Goal: Task Accomplishment & Management: Complete application form

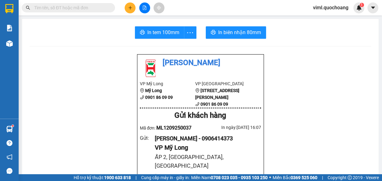
click at [333, 7] on span "viml.quochoang" at bounding box center [330, 8] width 45 height 8
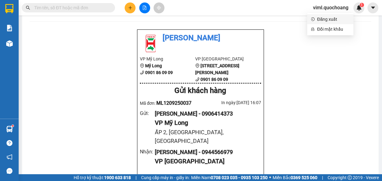
click at [329, 21] on span "Đăng xuất" at bounding box center [333, 19] width 33 height 7
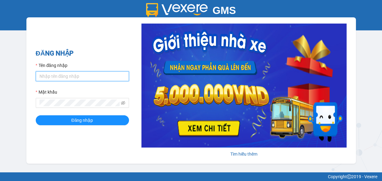
type input "oanhml.quochoang"
drag, startPoint x: 75, startPoint y: 78, endPoint x: 25, endPoint y: 80, distance: 50.3
click at [25, 80] on div "GMS Hệ thống quản lý hàng hóa ĐĂNG NHẬP Tên đăng nhập oanhml.quochoang Mật khẩu…" at bounding box center [191, 86] width 382 height 173
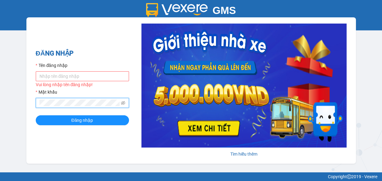
click at [38, 105] on span at bounding box center [82, 103] width 93 height 10
click at [50, 76] on input "Tên đăng nhập" at bounding box center [82, 76] width 93 height 10
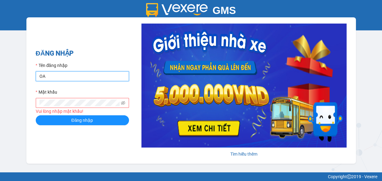
type input "O"
type input "oanhml.quochoang"
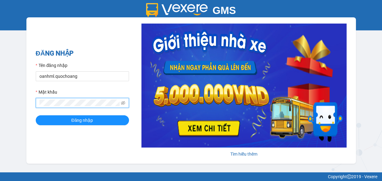
click at [36, 115] on button "Đăng nhập" at bounding box center [82, 120] width 93 height 10
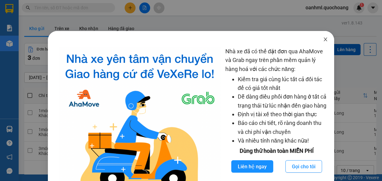
click at [323, 41] on icon "close" at bounding box center [325, 39] width 5 height 5
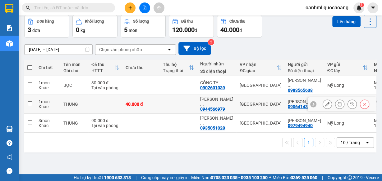
scroll to position [28, 0]
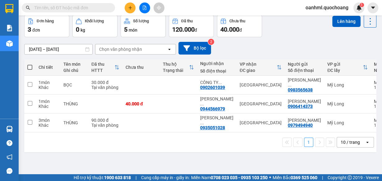
click at [354, 145] on div "10 / trang" at bounding box center [349, 142] width 19 height 6
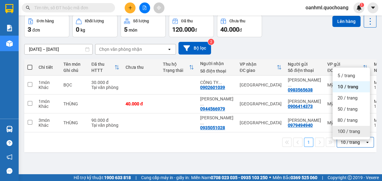
click at [343, 132] on span "100 / trang" at bounding box center [348, 132] width 22 height 6
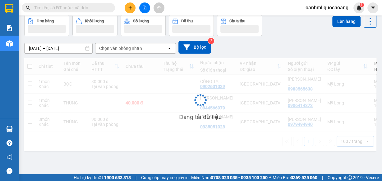
scroll to position [0, 0]
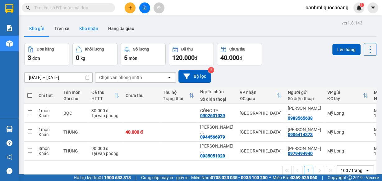
click at [95, 34] on button "Kho nhận" at bounding box center [88, 28] width 29 height 15
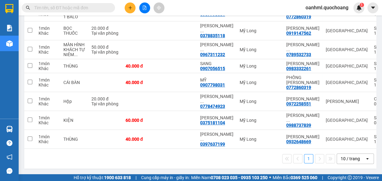
scroll to position [128, 0]
click at [356, 157] on div "10 / trang" at bounding box center [351, 159] width 28 height 10
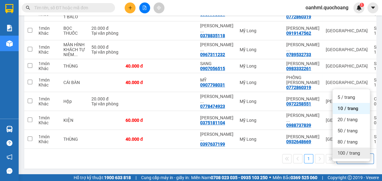
click at [340, 150] on span "100 / trang" at bounding box center [348, 153] width 22 height 6
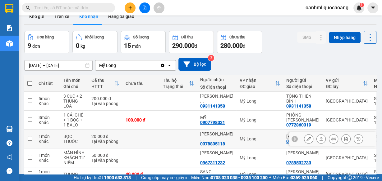
scroll to position [0, 0]
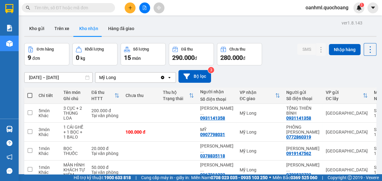
click at [24, 21] on div "Kho gửi Trên xe Kho nhận Hàng đã giao" at bounding box center [200, 29] width 352 height 16
click at [42, 27] on button "Kho gửi" at bounding box center [36, 28] width 25 height 15
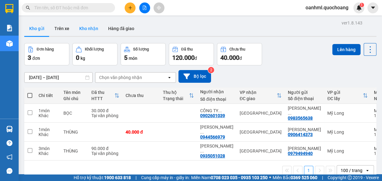
click at [80, 30] on button "Kho nhận" at bounding box center [88, 28] width 29 height 15
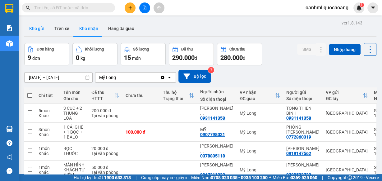
click at [32, 25] on button "Kho gửi" at bounding box center [36, 28] width 25 height 15
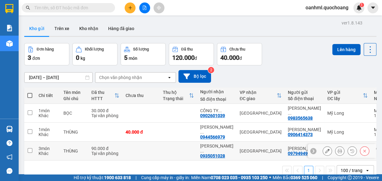
click at [173, 152] on td at bounding box center [178, 151] width 37 height 19
checkbox input "true"
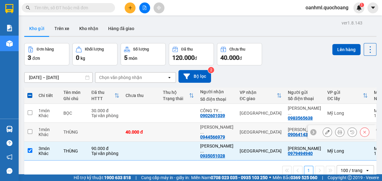
click at [184, 133] on td at bounding box center [178, 132] width 37 height 19
checkbox input "true"
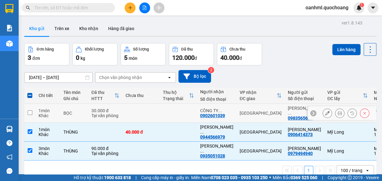
click at [198, 114] on td "CÔNG TY ... 0902601039" at bounding box center [216, 113] width 39 height 19
checkbox input "true"
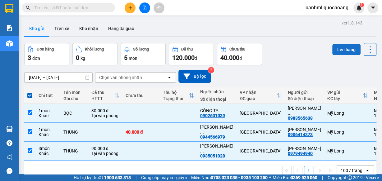
click at [348, 48] on button "Lên hàng" at bounding box center [346, 49] width 28 height 11
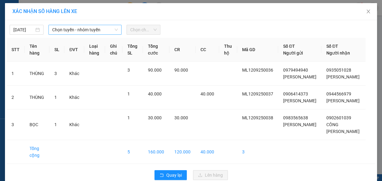
click at [53, 31] on span "Chọn tuyến - nhóm tuyến" at bounding box center [85, 29] width 66 height 9
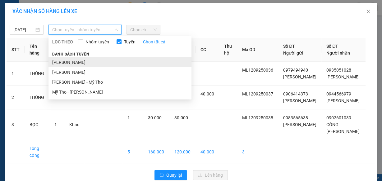
click at [73, 64] on li "[PERSON_NAME]" at bounding box center [119, 62] width 143 height 10
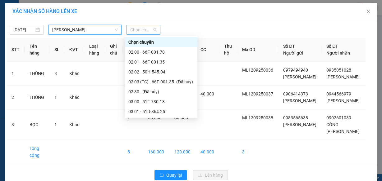
click at [138, 30] on span "Chọn chuyến" at bounding box center [143, 29] width 26 height 9
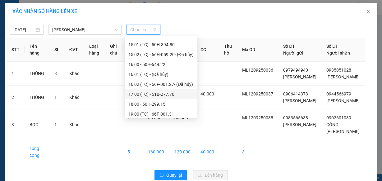
scroll to position [318, 0]
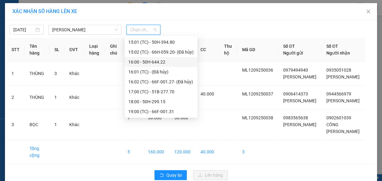
click at [160, 63] on div "16:00 - 50H-644.22" at bounding box center [160, 62] width 65 height 7
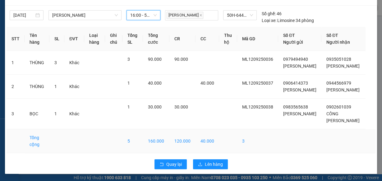
scroll to position [28, 0]
click at [208, 164] on span "Lên hàng" at bounding box center [214, 164] width 18 height 7
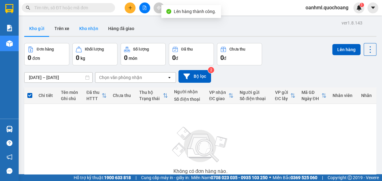
click at [84, 25] on button "Kho nhận" at bounding box center [88, 28] width 29 height 15
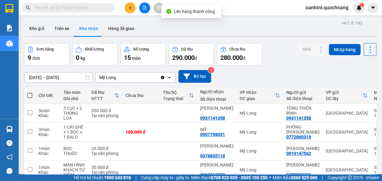
scroll to position [50, 0]
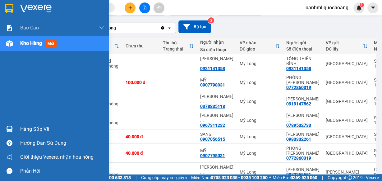
click at [29, 128] on div "Hàng sắp về" at bounding box center [62, 129] width 84 height 9
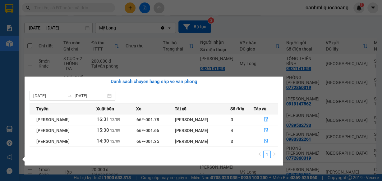
click at [281, 29] on section "Kết quả tìm kiếm ( 0 ) Bộ lọc No Data oanhml.quochoang 1 Báo cáo Báo cáo dòng t…" at bounding box center [191, 90] width 382 height 181
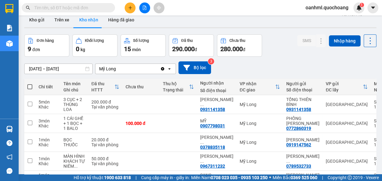
scroll to position [0, 0]
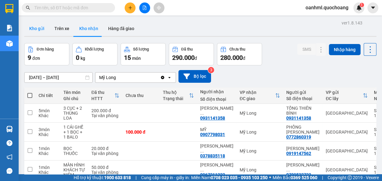
click at [38, 28] on button "Kho gửi" at bounding box center [36, 28] width 25 height 15
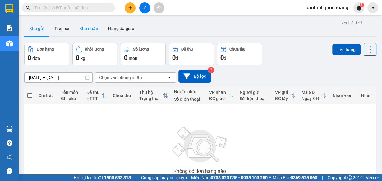
click at [82, 26] on button "Kho nhận" at bounding box center [88, 28] width 29 height 15
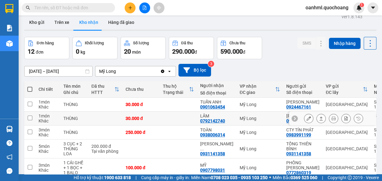
scroll to position [25, 0]
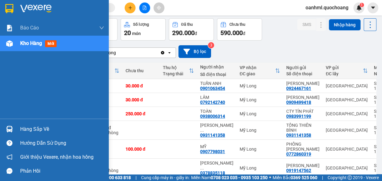
click at [29, 127] on div "Hàng sắp về" at bounding box center [62, 129] width 84 height 9
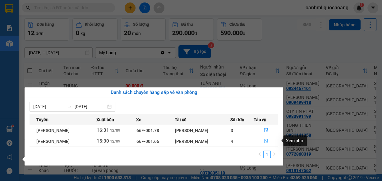
click at [264, 139] on button "button" at bounding box center [266, 142] width 24 height 10
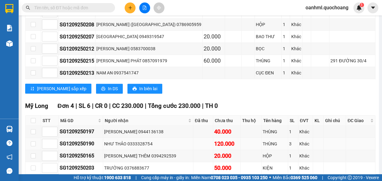
scroll to position [544, 0]
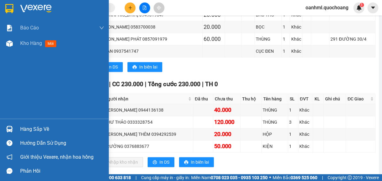
click at [44, 129] on div "Hàng sắp về" at bounding box center [62, 129] width 84 height 9
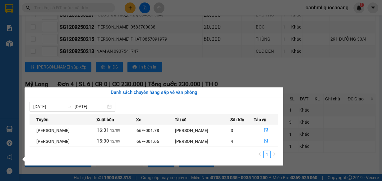
click at [344, 152] on section "Kết quả tìm kiếm ( 0 ) Bộ lọc No Data oanhml.quochoang 1 Báo cáo Báo cáo dòng t…" at bounding box center [191, 90] width 382 height 181
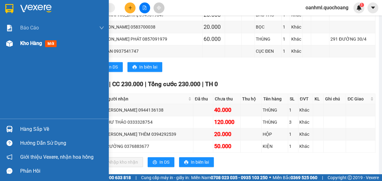
click at [32, 42] on span "Kho hàng" at bounding box center [31, 43] width 22 height 6
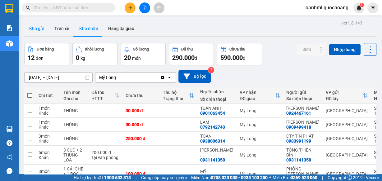
click at [31, 26] on button "Kho gửi" at bounding box center [36, 28] width 25 height 15
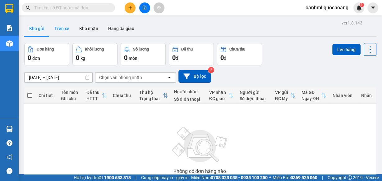
click at [63, 29] on button "Trên xe" at bounding box center [61, 28] width 25 height 15
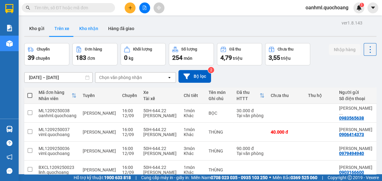
click at [93, 27] on button "Kho nhận" at bounding box center [88, 28] width 29 height 15
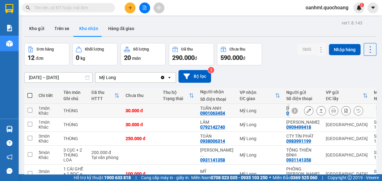
click at [306, 113] on icon at bounding box center [308, 111] width 4 height 4
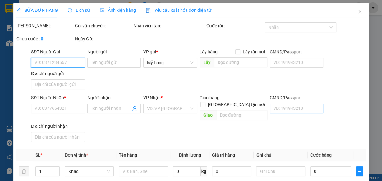
type input "0924467161"
type input "[PERSON_NAME]"
type input "45/7/2 [PERSON_NAME] Q BÌNH TÂN"
type input "0901063454"
type input "TUẤN ANH"
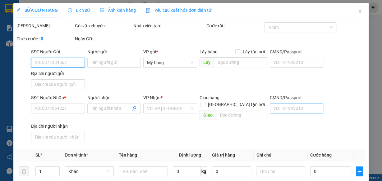
type input "30.000"
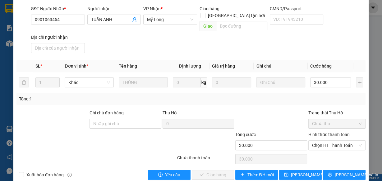
scroll to position [99, 0]
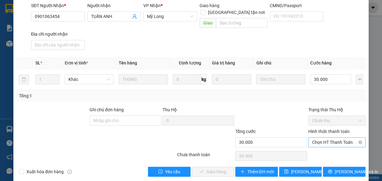
click at [333, 138] on span "Chọn HT Thanh Toán" at bounding box center [337, 142] width 50 height 9
click at [328, 147] on div "Tại văn phòng" at bounding box center [333, 147] width 49 height 7
type input "0"
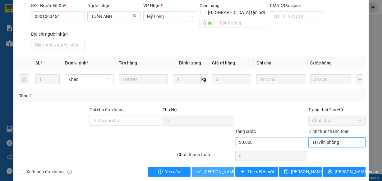
click at [211, 169] on span "[PERSON_NAME] và Giao hàng" at bounding box center [233, 172] width 60 height 7
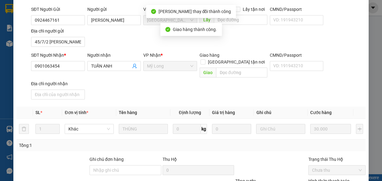
scroll to position [6, 0]
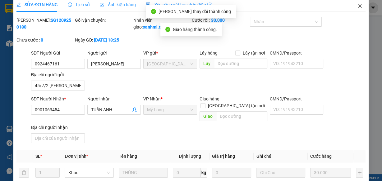
click at [353, 6] on span "Close" at bounding box center [359, 6] width 17 height 17
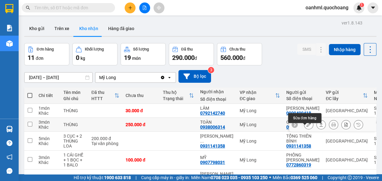
click at [306, 127] on icon at bounding box center [308, 125] width 4 height 4
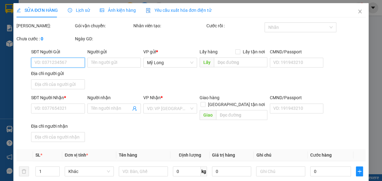
type input "0983991199"
type input "CTY TÍN PHÁT"
type input "1A BÀ LÀI P.BÌNH TIÊN HCM"
type input "0938006314"
type input "TOÀN"
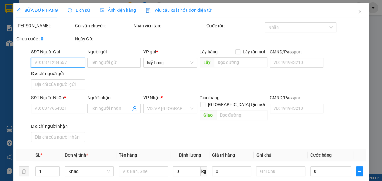
type input "250.000"
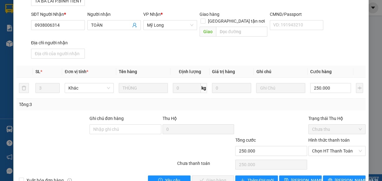
scroll to position [99, 0]
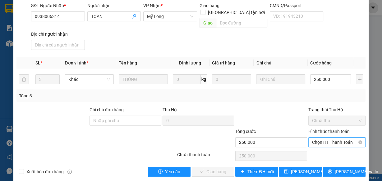
click at [326, 138] on span "Chọn HT Thanh Toán" at bounding box center [337, 142] width 50 height 9
click at [323, 148] on div "Tại văn phòng" at bounding box center [333, 147] width 49 height 7
type input "0"
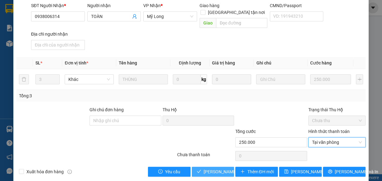
click at [224, 169] on span "[PERSON_NAME] và Giao hàng" at bounding box center [233, 172] width 60 height 7
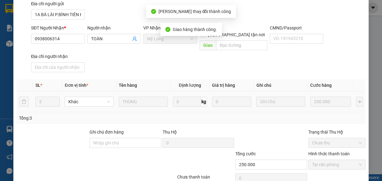
scroll to position [7, 0]
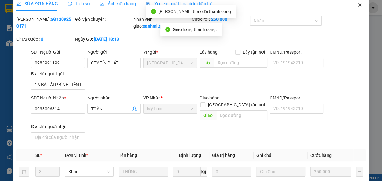
click at [357, 7] on icon "close" at bounding box center [359, 4] width 5 height 5
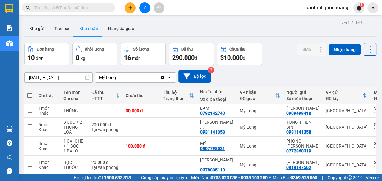
click at [36, 45] on button "Đơn hàng 10 đơn" at bounding box center [46, 54] width 45 height 22
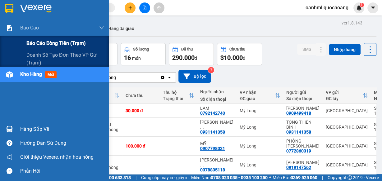
click at [40, 41] on span "Báo cáo dòng tiền (trạm)" at bounding box center [55, 43] width 59 height 8
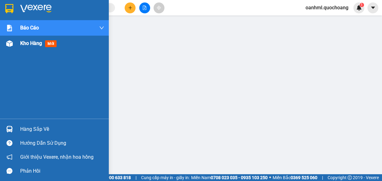
click at [34, 43] on span "Kho hàng" at bounding box center [31, 43] width 22 height 6
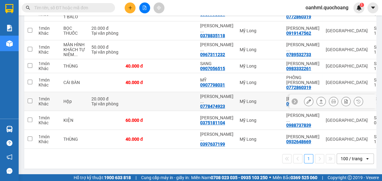
scroll to position [147, 0]
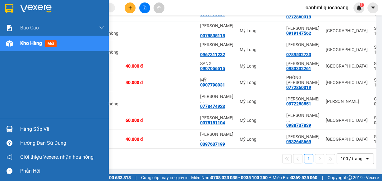
click at [23, 127] on div "Hàng sắp về" at bounding box center [62, 129] width 84 height 9
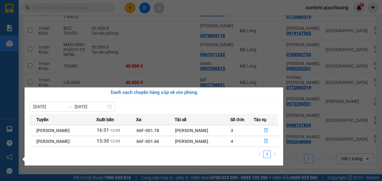
click at [24, 93] on div "Danh sách chuyến hàng sắp về văn phòng [DATE] [DATE] Tuyến Xuất bến Xe Tài xế S…" at bounding box center [151, 127] width 263 height 78
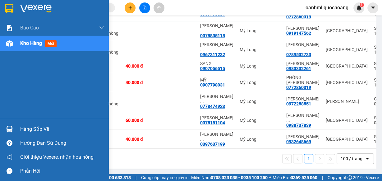
click at [11, 97] on div "Báo cáo Báo cáo dòng tiền (trạm) Doanh số tạo đơn theo VP gửi (trạm) Kho hàng m…" at bounding box center [54, 90] width 109 height 181
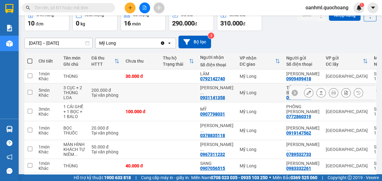
scroll to position [0, 0]
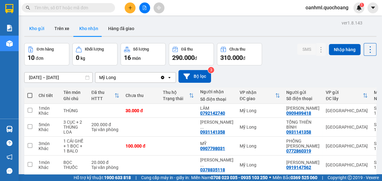
click at [31, 28] on button "Kho gửi" at bounding box center [36, 28] width 25 height 15
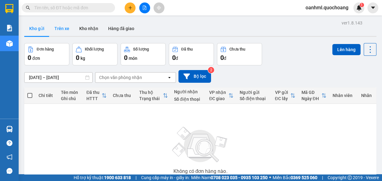
click at [69, 28] on button "Trên xe" at bounding box center [61, 28] width 25 height 15
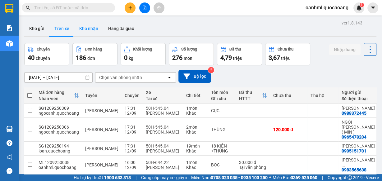
click at [92, 31] on button "Kho nhận" at bounding box center [88, 28] width 29 height 15
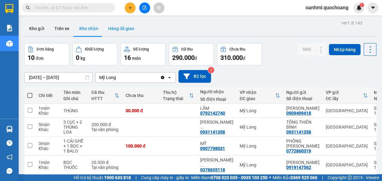
click at [119, 31] on button "Hàng đã giao" at bounding box center [121, 28] width 36 height 15
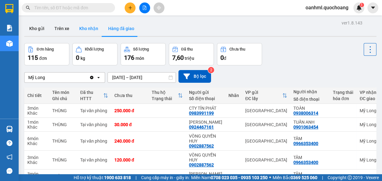
click at [93, 32] on button "Kho nhận" at bounding box center [88, 28] width 29 height 15
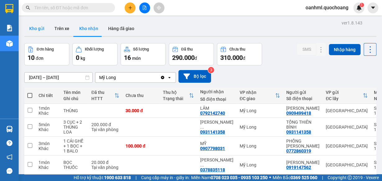
click at [33, 24] on button "Kho gửi" at bounding box center [36, 28] width 25 height 15
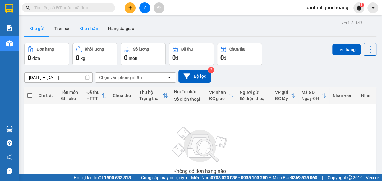
click at [92, 25] on button "Kho nhận" at bounding box center [88, 28] width 29 height 15
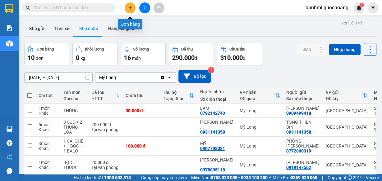
click at [131, 9] on icon "plus" at bounding box center [130, 8] width 4 height 4
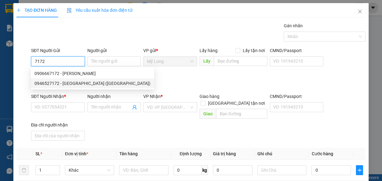
click at [85, 84] on div "0946527172 - [GEOGRAPHIC_DATA] ([GEOGRAPHIC_DATA])" at bounding box center [92, 83] width 116 height 7
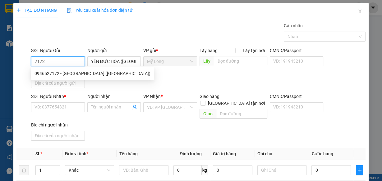
type input "0946527172"
type input "YÊN ĐỨC HÒA ([GEOGRAPHIC_DATA])"
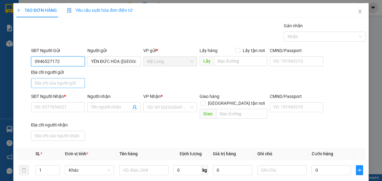
type input "0946527172"
click at [80, 84] on input "Địa chỉ người gửi" at bounding box center [58, 83] width 54 height 10
type input "ẤP 2, [GEOGRAPHIC_DATA], [GEOGRAPHIC_DATA]"
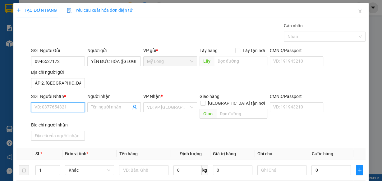
click at [60, 109] on input "SĐT Người Nhận *" at bounding box center [58, 107] width 54 height 10
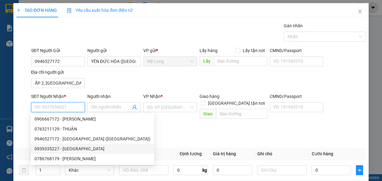
click at [70, 150] on div "0939335227 - [GEOGRAPHIC_DATA]" at bounding box center [92, 149] width 116 height 7
type input "0939335227"
type input "LABO HOÀI ANH"
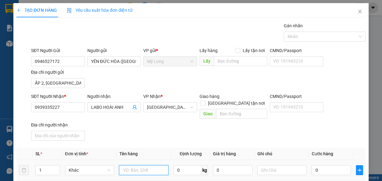
click at [148, 165] on input "text" at bounding box center [143, 170] width 49 height 10
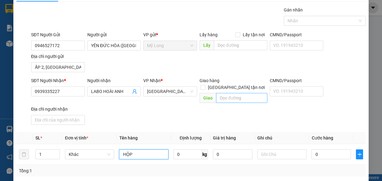
scroll to position [25, 0]
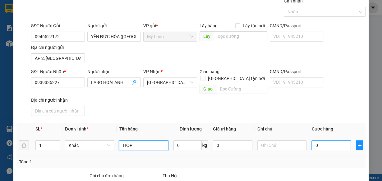
type input "HỘP"
click at [338, 141] on input "0" at bounding box center [330, 146] width 39 height 10
type input "2"
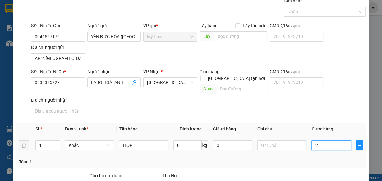
type input "20"
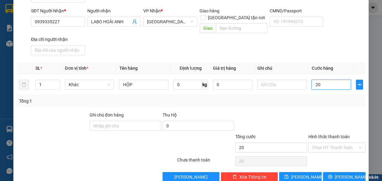
scroll to position [91, 0]
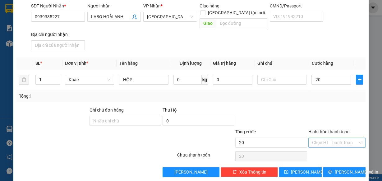
type input "20.000"
click at [313, 138] on input "Hình thức thanh toán" at bounding box center [334, 142] width 45 height 9
click at [314, 147] on div "Tại văn phòng" at bounding box center [333, 146] width 49 height 7
type input "0"
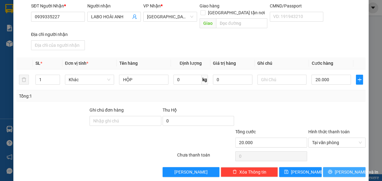
click at [339, 169] on span "[PERSON_NAME] và In" at bounding box center [355, 172] width 43 height 7
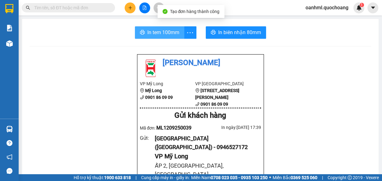
click at [175, 30] on span "In tem 100mm" at bounding box center [163, 33] width 32 height 8
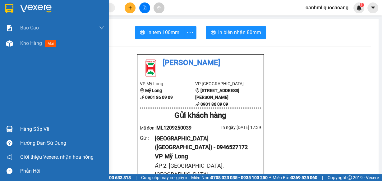
click at [33, 129] on div "Hàng sắp về" at bounding box center [62, 129] width 84 height 9
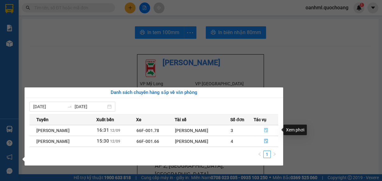
click at [268, 130] on icon "file-done" at bounding box center [266, 131] width 4 height 4
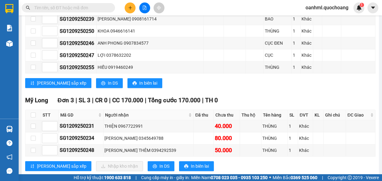
scroll to position [380, 0]
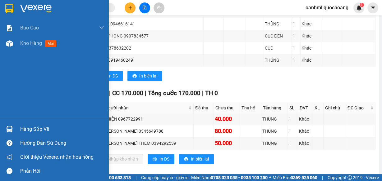
click at [38, 130] on div "Hàng sắp về" at bounding box center [62, 129] width 84 height 9
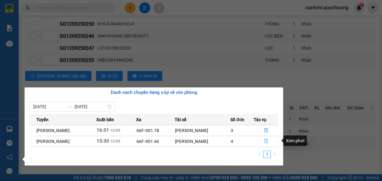
click at [264, 140] on button "button" at bounding box center [266, 142] width 24 height 10
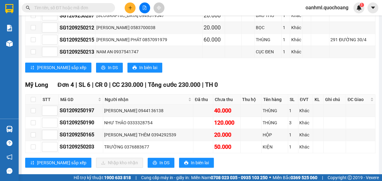
scroll to position [544, 0]
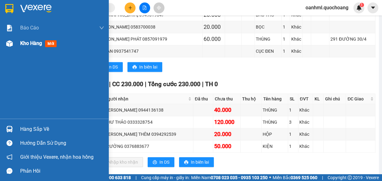
click at [30, 43] on span "Kho hàng" at bounding box center [31, 43] width 22 height 6
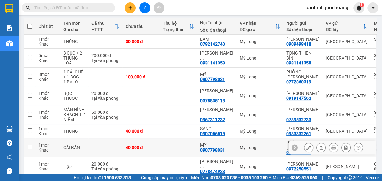
scroll to position [23, 0]
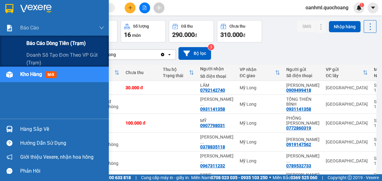
click at [37, 43] on span "Báo cáo dòng tiền (trạm)" at bounding box center [55, 43] width 59 height 8
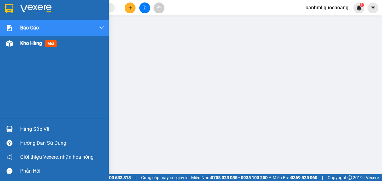
click at [28, 44] on span "Kho hàng" at bounding box center [31, 43] width 22 height 6
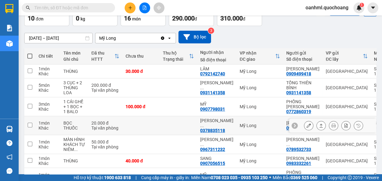
scroll to position [48, 0]
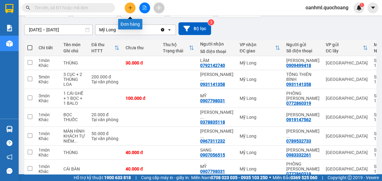
click at [129, 5] on button at bounding box center [129, 7] width 11 height 11
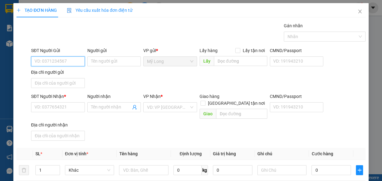
click at [76, 62] on input "SĐT Người Gửi" at bounding box center [58, 61] width 54 height 10
click at [66, 72] on div "0939631920 - NK TÂM ĐỨC" at bounding box center [61, 73] width 54 height 7
type input "0939631920"
type input "NK TÂM ĐỨC"
type input "0939631920"
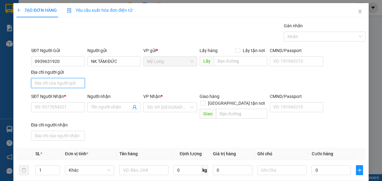
click at [67, 84] on input "Địa chỉ người gửi" at bounding box center [58, 83] width 54 height 10
type input "ẤP 2, [GEOGRAPHIC_DATA], [GEOGRAPHIC_DATA]"
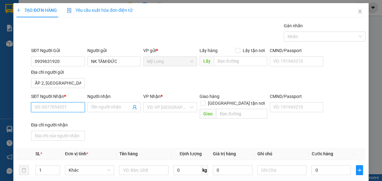
click at [61, 108] on input "SĐT Người Nhận *" at bounding box center [58, 107] width 54 height 10
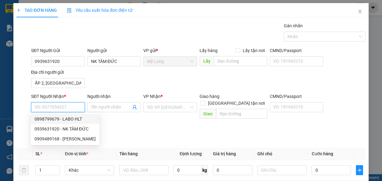
click at [71, 120] on div "0898799679 - LABO HLT" at bounding box center [64, 119] width 61 height 7
type input "0898799679"
type input "LABO HLT"
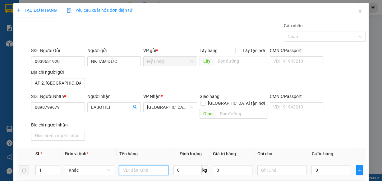
click at [129, 165] on input "text" at bounding box center [143, 170] width 49 height 10
type input "HỘP"
click at [315, 165] on input "0" at bounding box center [330, 170] width 39 height 10
type input "2"
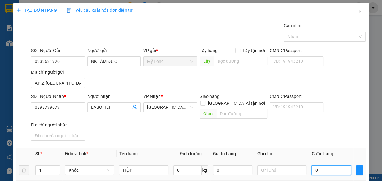
type input "2"
type input "20"
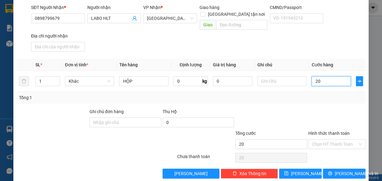
scroll to position [91, 0]
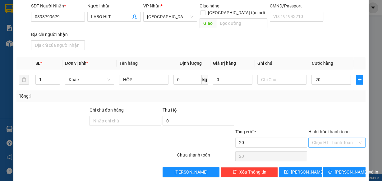
type input "20.000"
click at [335, 138] on input "Hình thức thanh toán" at bounding box center [334, 142] width 45 height 9
click at [331, 145] on div "Tại văn phòng" at bounding box center [333, 146] width 49 height 7
type input "0"
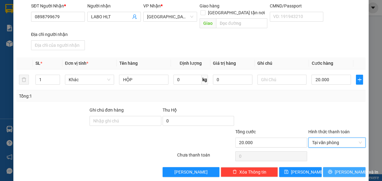
click at [326, 167] on button "[PERSON_NAME] và In" at bounding box center [344, 172] width 43 height 10
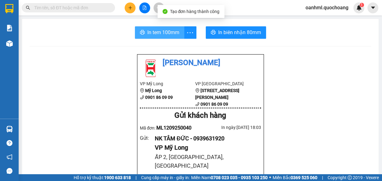
click at [153, 33] on span "In tem 100mm" at bounding box center [163, 33] width 32 height 8
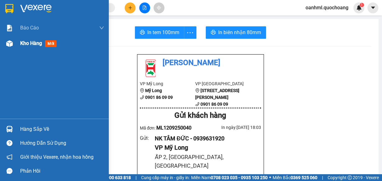
drag, startPoint x: 30, startPoint y: 45, endPoint x: 34, endPoint y: 47, distance: 4.7
click at [30, 44] on span "Kho hàng" at bounding box center [31, 43] width 22 height 6
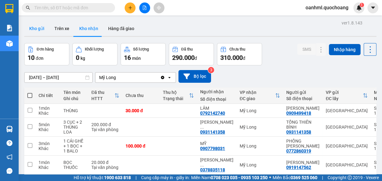
click at [42, 30] on button "Kho gửi" at bounding box center [36, 28] width 25 height 15
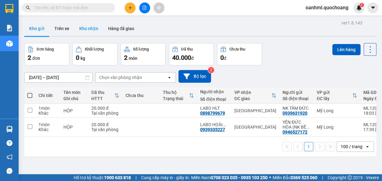
click at [90, 24] on button "Kho nhận" at bounding box center [88, 28] width 29 height 15
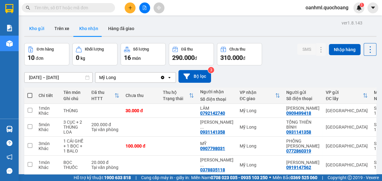
drag, startPoint x: 34, startPoint y: 27, endPoint x: 39, endPoint y: 26, distance: 5.0
click at [34, 27] on button "Kho gửi" at bounding box center [36, 28] width 25 height 15
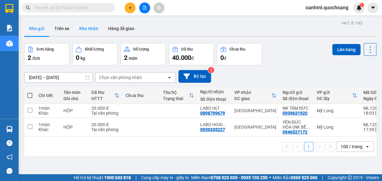
click at [88, 29] on button "Kho nhận" at bounding box center [88, 28] width 29 height 15
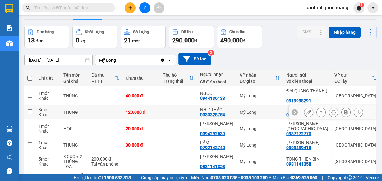
scroll to position [25, 0]
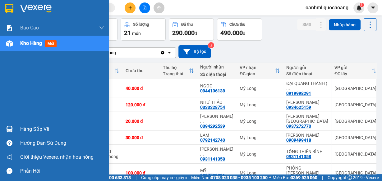
click at [30, 128] on div "Hàng sắp về" at bounding box center [62, 129] width 84 height 9
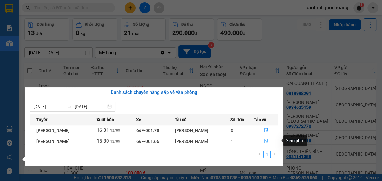
click at [265, 142] on icon "file-done" at bounding box center [266, 141] width 4 height 4
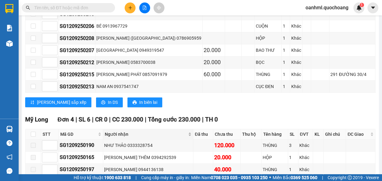
scroll to position [544, 0]
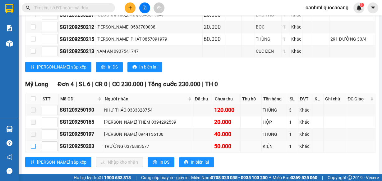
click at [33, 144] on input "checkbox" at bounding box center [33, 146] width 5 height 5
checkbox input "true"
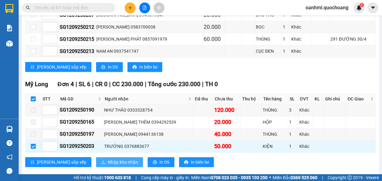
click at [108, 159] on span "Nhập kho nhận" at bounding box center [123, 162] width 30 height 7
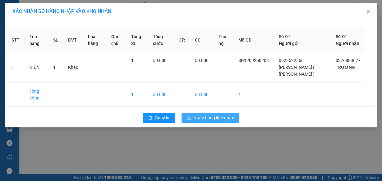
click at [200, 121] on span "Nhập hàng kho nhận" at bounding box center [213, 118] width 41 height 7
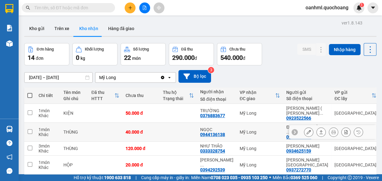
scroll to position [25, 0]
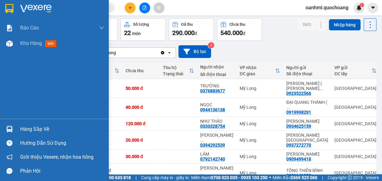
click at [33, 130] on div "Hàng sắp về" at bounding box center [62, 129] width 84 height 9
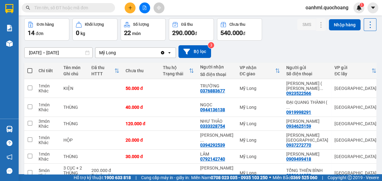
click at [301, 50] on section "Kết quả tìm kiếm ( 0 ) Bộ lọc No Data oanhml.quochoang 1 Báo cáo Báo cáo dòng t…" at bounding box center [191, 90] width 382 height 181
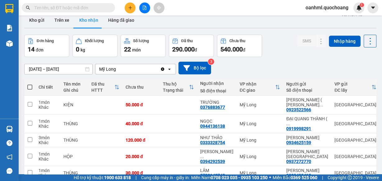
scroll to position [0, 0]
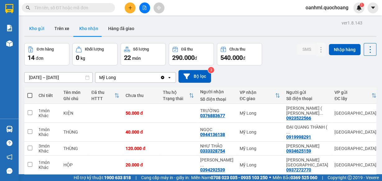
click at [42, 29] on button "Kho gửi" at bounding box center [36, 28] width 25 height 15
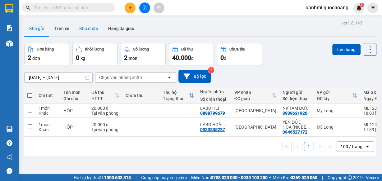
click at [87, 28] on button "Kho nhận" at bounding box center [88, 28] width 29 height 15
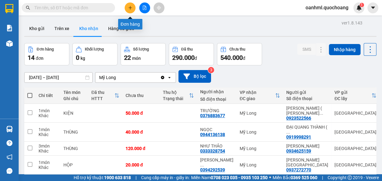
click at [126, 8] on button at bounding box center [129, 7] width 11 height 11
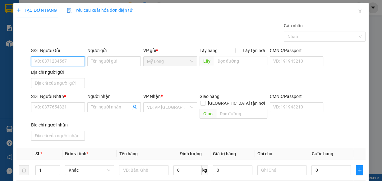
click at [66, 64] on input "SĐT Người Gửi" at bounding box center [58, 61] width 54 height 10
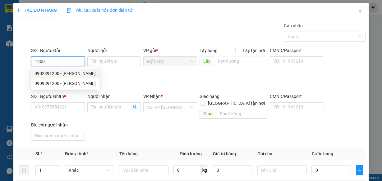
click at [74, 73] on div "0902391200 - [PERSON_NAME]" at bounding box center [64, 73] width 61 height 7
type input "0902391200"
type input "[PERSON_NAME]"
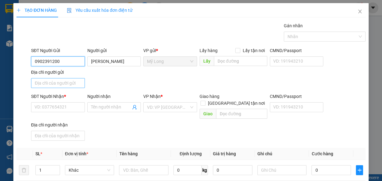
type input "0902391200"
click at [68, 82] on input "Địa chỉ người gửi" at bounding box center [58, 83] width 54 height 10
type input "TỔ 21 ẤP 3 [GEOGRAPHIC_DATA]"
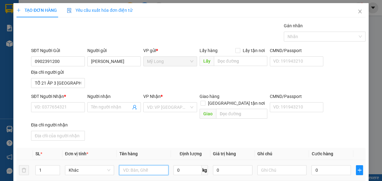
click at [129, 165] on input "text" at bounding box center [143, 170] width 49 height 10
type input "RỔ"
click at [322, 165] on input "0" at bounding box center [330, 170] width 39 height 10
type input "3"
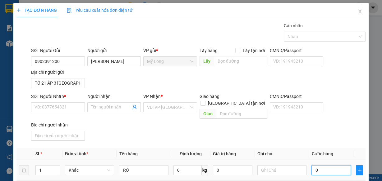
type input "3"
type input "30"
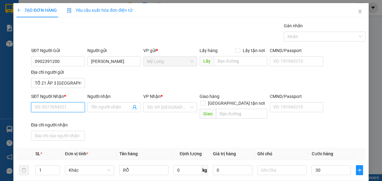
type input "30.000"
click at [52, 106] on input "SĐT Người Nhận *" at bounding box center [58, 107] width 54 height 10
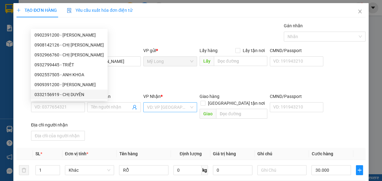
click at [153, 105] on input "search" at bounding box center [168, 107] width 42 height 9
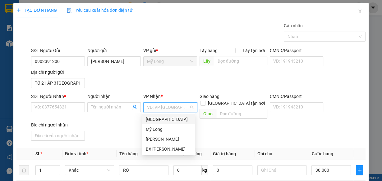
click at [153, 119] on div "[GEOGRAPHIC_DATA]" at bounding box center [169, 119] width 46 height 7
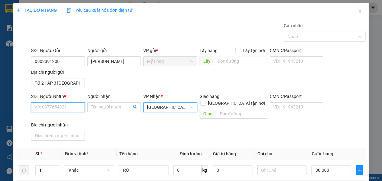
click at [75, 109] on input "SĐT Người Nhận *" at bounding box center [58, 107] width 54 height 10
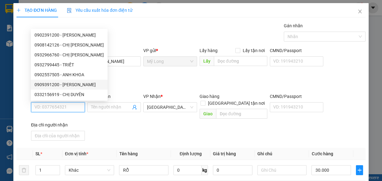
click at [68, 106] on input "SĐT Người Nhận *" at bounding box center [58, 107] width 54 height 10
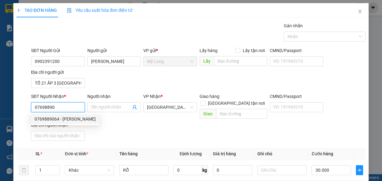
click at [65, 119] on div "0769889064 - [PERSON_NAME]" at bounding box center [64, 119] width 61 height 7
type input "0769889064"
type input "[PERSON_NAME]"
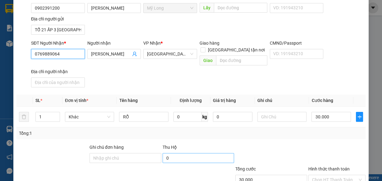
scroll to position [91, 0]
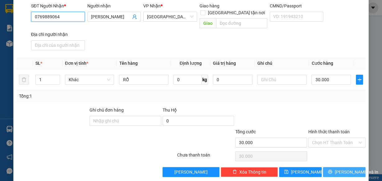
type input "0769889064"
click at [338, 169] on span "[PERSON_NAME] và In" at bounding box center [355, 172] width 43 height 7
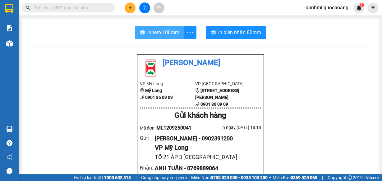
drag, startPoint x: 164, startPoint y: 29, endPoint x: 151, endPoint y: 38, distance: 15.3
click at [164, 29] on span "In tem 100mm" at bounding box center [163, 33] width 32 height 8
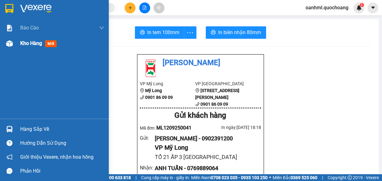
click at [21, 44] on span "Kho hàng" at bounding box center [31, 43] width 22 height 6
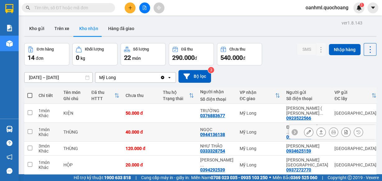
click at [305, 129] on button at bounding box center [308, 132] width 9 height 11
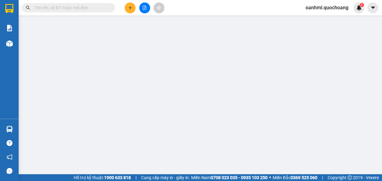
type input "0919998291"
type input "[PERSON_NAME] ( [PERSON_NAME] )"
type input "27/37/11 [PERSON_NAME] ,AN LẠC, [GEOGRAPHIC_DATA]"
type input "0944136138"
type input "NGỌC"
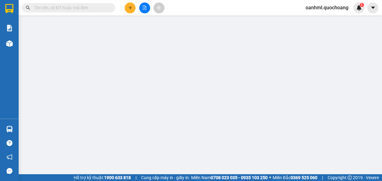
type input "40.000"
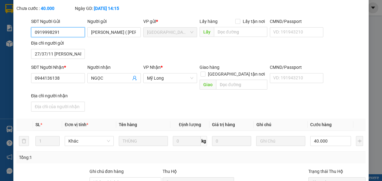
scroll to position [99, 0]
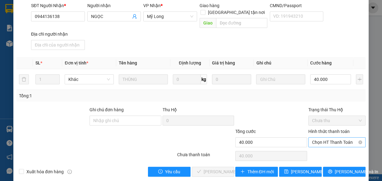
click at [337, 138] on span "Chọn HT Thanh Toán" at bounding box center [337, 142] width 50 height 9
click at [328, 149] on div "Tại văn phòng" at bounding box center [333, 147] width 49 height 7
type input "0"
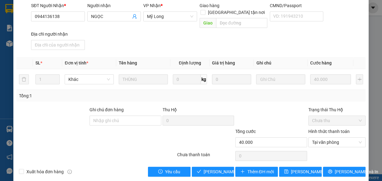
click at [214, 170] on div "SỬA ĐƠN HÀNG Lịch sử Ảnh kiện hàng Yêu cầu xuất hóa đơn điện tử Total Paid Fee …" at bounding box center [190, 43] width 355 height 278
click at [217, 169] on span "[PERSON_NAME] và Giao hàng" at bounding box center [233, 172] width 60 height 7
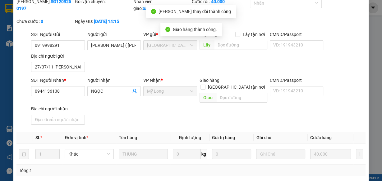
scroll to position [7, 0]
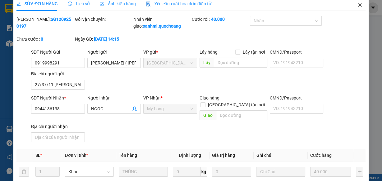
click at [358, 7] on icon "close" at bounding box center [359, 5] width 3 height 4
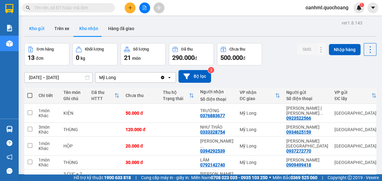
click at [42, 28] on button "Kho gửi" at bounding box center [36, 28] width 25 height 15
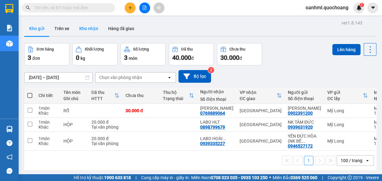
click at [90, 30] on button "Kho nhận" at bounding box center [88, 28] width 29 height 15
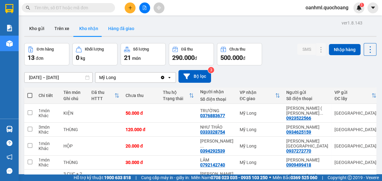
click at [119, 29] on button "Hàng đã giao" at bounding box center [121, 28] width 36 height 15
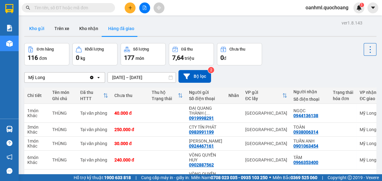
click at [42, 25] on button "Kho gửi" at bounding box center [36, 28] width 25 height 15
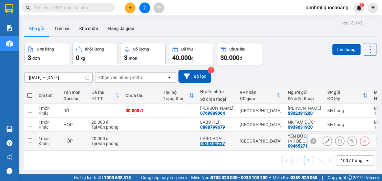
click at [186, 145] on td at bounding box center [178, 141] width 37 height 19
checkbox input "true"
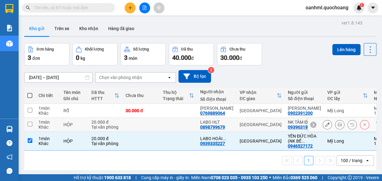
click at [189, 124] on td at bounding box center [178, 125] width 37 height 14
checkbox input "true"
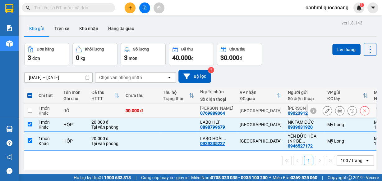
click at [192, 117] on td at bounding box center [178, 111] width 37 height 14
checkbox input "true"
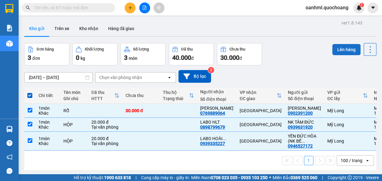
click at [343, 52] on button "Lên hàng" at bounding box center [346, 49] width 28 height 11
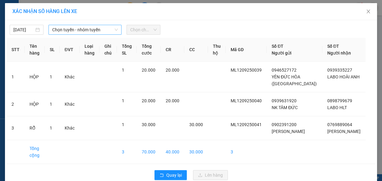
click at [97, 33] on span "Chọn tuyến - nhóm tuyến" at bounding box center [85, 29] width 66 height 9
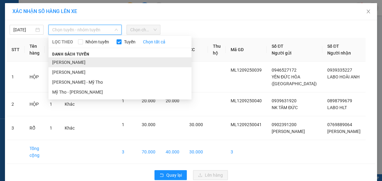
click at [79, 61] on li "[PERSON_NAME]" at bounding box center [119, 62] width 143 height 10
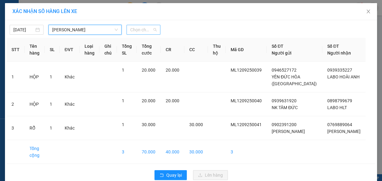
click at [148, 29] on span "Chọn chuyến" at bounding box center [143, 29] width 26 height 9
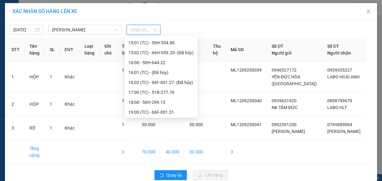
scroll to position [318, 0]
click at [138, 102] on div "18:00 - 50H-299.15" at bounding box center [160, 101] width 65 height 7
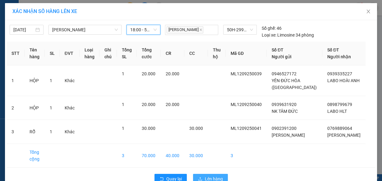
click at [212, 178] on span "Lên hàng" at bounding box center [214, 179] width 18 height 7
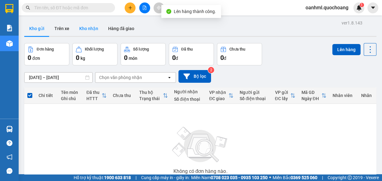
click at [92, 30] on button "Kho nhận" at bounding box center [88, 28] width 29 height 15
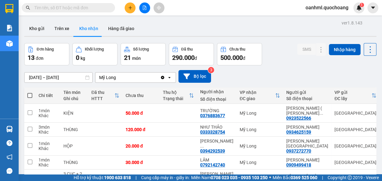
click at [74, 21] on button "Kho nhận" at bounding box center [88, 28] width 29 height 15
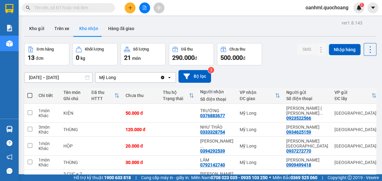
click at [74, 21] on button "Kho nhận" at bounding box center [88, 28] width 29 height 15
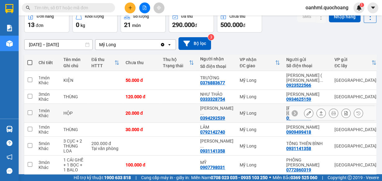
scroll to position [25, 0]
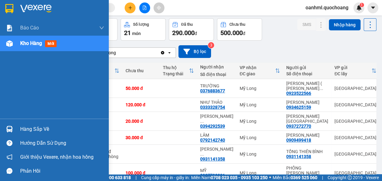
click at [22, 130] on div "Hàng sắp về" at bounding box center [62, 129] width 84 height 9
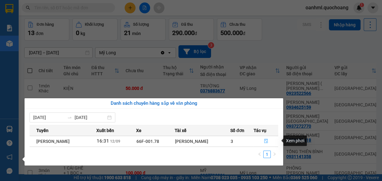
click at [267, 140] on icon "file-done" at bounding box center [266, 141] width 4 height 4
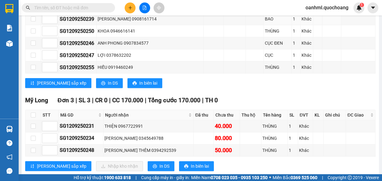
scroll to position [380, 0]
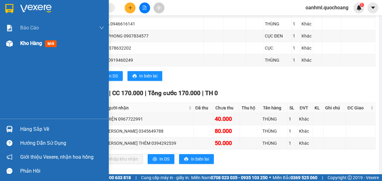
click at [29, 47] on div "Kho hàng mới" at bounding box center [39, 43] width 39 height 8
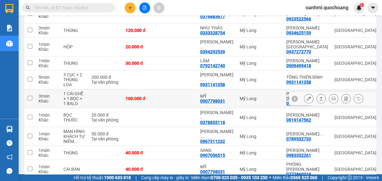
scroll to position [75, 0]
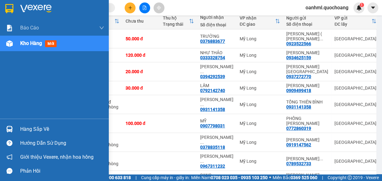
click at [34, 129] on div "Hàng sắp về" at bounding box center [62, 129] width 84 height 9
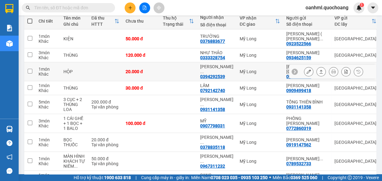
click at [191, 72] on section "Kết quả tìm kiếm ( 0 ) Bộ lọc No Data oanhml.quochoang 1 Báo cáo Báo cáo dòng t…" at bounding box center [191, 90] width 382 height 181
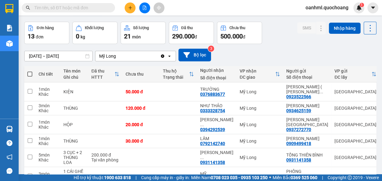
scroll to position [0, 0]
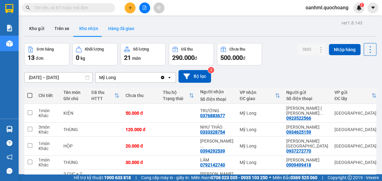
click at [118, 29] on button "Hàng đã giao" at bounding box center [121, 28] width 36 height 15
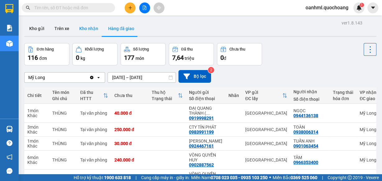
click at [88, 29] on button "Kho nhận" at bounding box center [88, 28] width 29 height 15
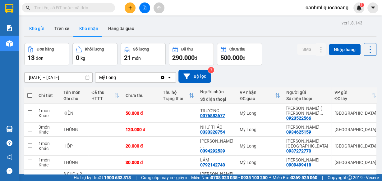
click at [40, 27] on button "Kho gửi" at bounding box center [36, 28] width 25 height 15
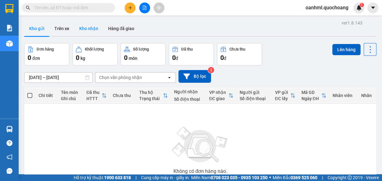
click at [82, 29] on button "Kho nhận" at bounding box center [88, 28] width 29 height 15
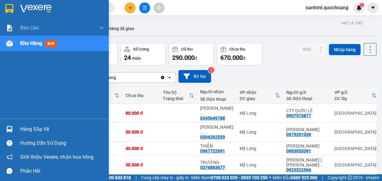
click at [22, 127] on div "Hàng sắp về" at bounding box center [62, 129] width 84 height 9
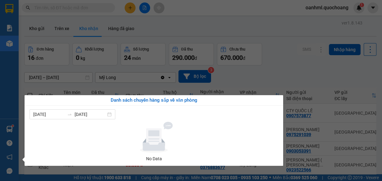
click at [281, 65] on section "Kết quả tìm kiếm ( 0 ) Bộ lọc No Data oanhml.quochoang 1 Báo cáo Báo cáo dòng t…" at bounding box center [191, 90] width 382 height 181
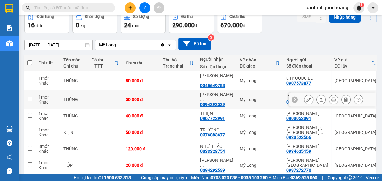
scroll to position [25, 0]
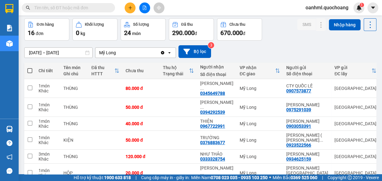
click at [64, 9] on input "text" at bounding box center [70, 7] width 73 height 7
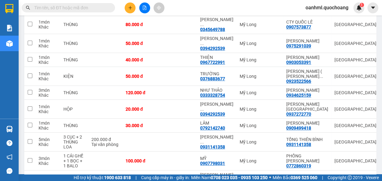
scroll to position [124, 0]
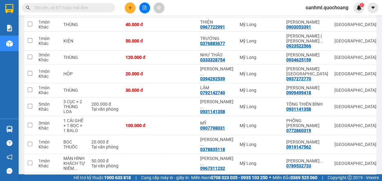
click at [91, 9] on input "text" at bounding box center [70, 7] width 73 height 7
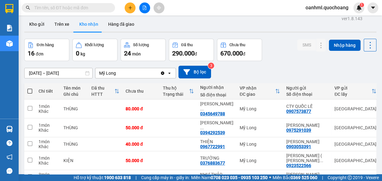
scroll to position [0, 0]
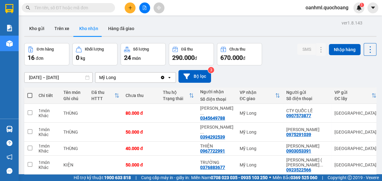
click at [73, 7] on input "text" at bounding box center [70, 7] width 73 height 7
type input "0"
click at [97, 9] on input "text" at bounding box center [70, 7] width 73 height 7
type input "0"
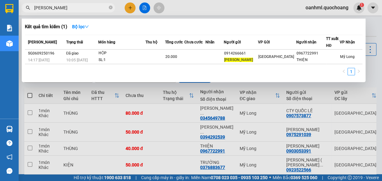
type input "[PERSON_NAME]"
click at [371, 62] on div at bounding box center [191, 90] width 382 height 181
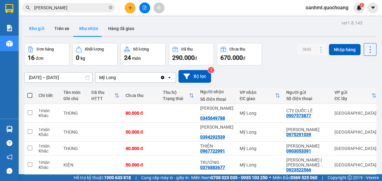
click at [39, 25] on button "Kho gửi" at bounding box center [36, 28] width 25 height 15
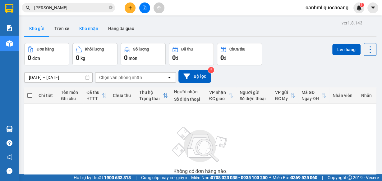
click at [85, 28] on button "Kho nhận" at bounding box center [88, 28] width 29 height 15
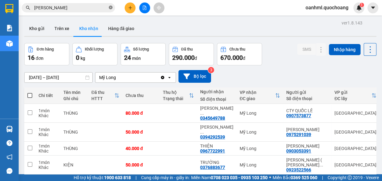
click at [111, 7] on icon "close-circle" at bounding box center [111, 8] width 4 height 4
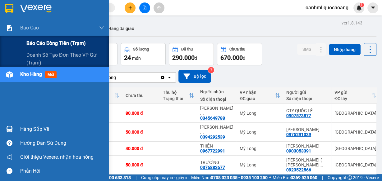
click at [25, 39] on div "Báo cáo dòng tiền (trạm)" at bounding box center [54, 44] width 109 height 16
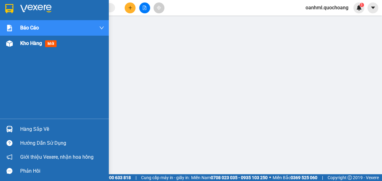
click at [25, 41] on span "Kho hàng" at bounding box center [31, 43] width 22 height 6
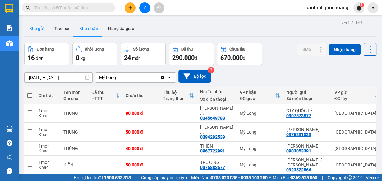
click at [40, 29] on button "Kho gửi" at bounding box center [36, 28] width 25 height 15
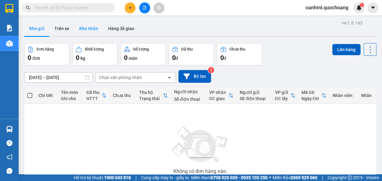
click at [89, 26] on button "Kho nhận" at bounding box center [88, 28] width 29 height 15
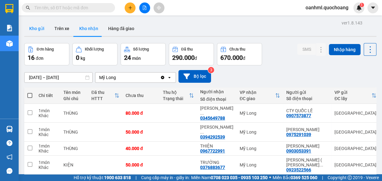
click at [42, 28] on button "Kho gửi" at bounding box center [36, 28] width 25 height 15
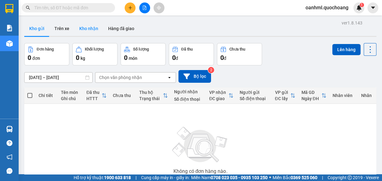
click at [96, 30] on button "Kho nhận" at bounding box center [88, 28] width 29 height 15
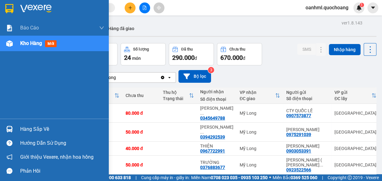
click at [25, 130] on div "Hàng sắp về" at bounding box center [62, 129] width 84 height 9
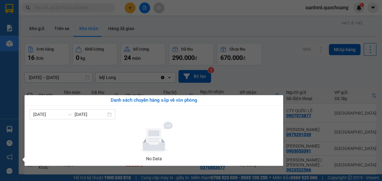
click at [281, 60] on section "Kết quả tìm kiếm ( 1 ) Bộ lọc Mã ĐH Trạng thái Món hàng Thu hộ Tổng cước Chưa c…" at bounding box center [191, 90] width 382 height 181
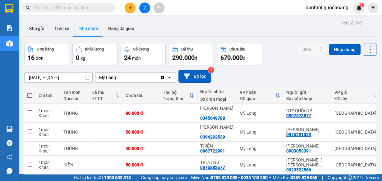
click at [126, 3] on div at bounding box center [144, 7] width 47 height 11
click at [131, 5] on button at bounding box center [129, 7] width 11 height 11
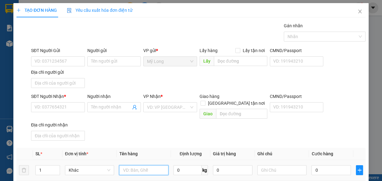
click at [133, 165] on input "text" at bounding box center [143, 170] width 49 height 10
type input "HỘP"
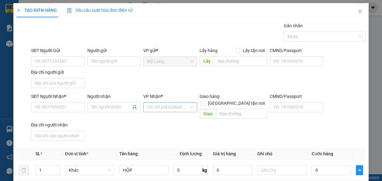
click at [168, 108] on input "search" at bounding box center [168, 107] width 42 height 9
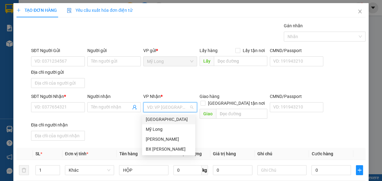
click at [159, 120] on div "[GEOGRAPHIC_DATA]" at bounding box center [169, 119] width 46 height 7
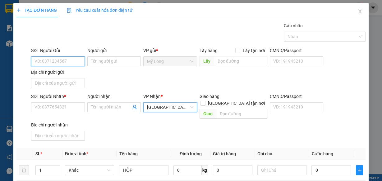
click at [61, 63] on input "SĐT Người Gửi" at bounding box center [58, 61] width 54 height 10
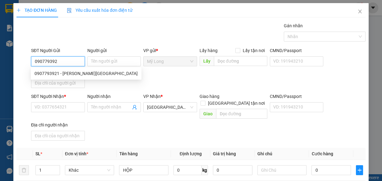
type input "0907793921"
click at [66, 74] on div "0907793921 - [PERSON_NAME][GEOGRAPHIC_DATA]" at bounding box center [85, 73] width 103 height 7
type input "[PERSON_NAME]"
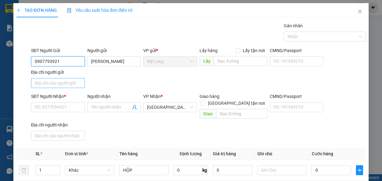
type input "0907793921"
click at [72, 83] on input "Địa chỉ người gửi" at bounding box center [58, 83] width 54 height 10
type input "0"
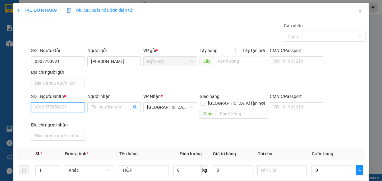
click at [65, 108] on input "SĐT Người Nhận *" at bounding box center [58, 107] width 54 height 10
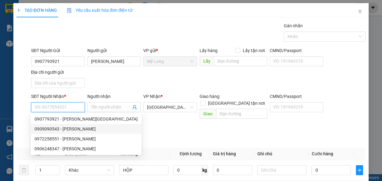
click at [77, 129] on div "0909090543 - [PERSON_NAME]" at bounding box center [85, 129] width 103 height 7
type input "0909090543"
type input "[PERSON_NAME]"
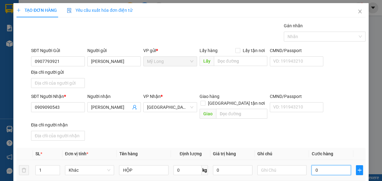
click at [332, 166] on input "0" at bounding box center [330, 170] width 39 height 10
type input "2"
type input "20"
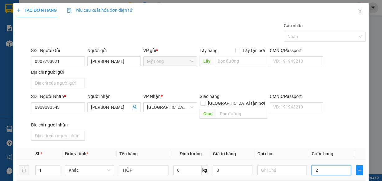
type input "20"
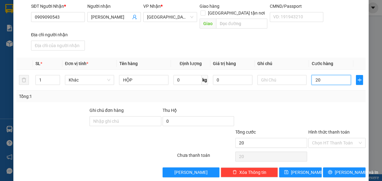
scroll to position [91, 0]
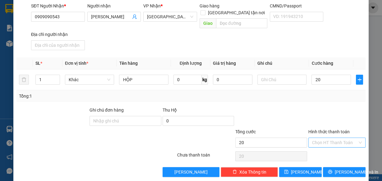
type input "20.000"
click at [337, 138] on input "Hình thức thanh toán" at bounding box center [334, 142] width 45 height 9
click at [335, 148] on div "Tại văn phòng" at bounding box center [333, 146] width 49 height 7
type input "0"
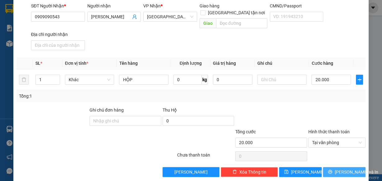
click at [333, 167] on button "[PERSON_NAME] và In" at bounding box center [344, 172] width 43 height 10
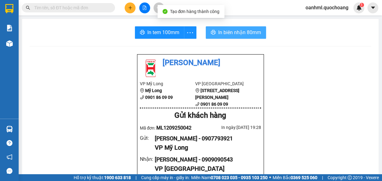
click at [227, 26] on button "In biên nhận 80mm" at bounding box center [236, 32] width 60 height 12
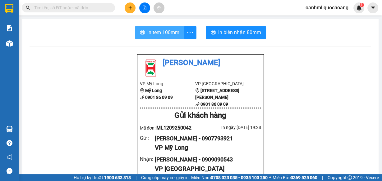
click at [171, 34] on span "In tem 100mm" at bounding box center [163, 33] width 32 height 8
click at [166, 31] on span "In tem 100mm" at bounding box center [163, 33] width 32 height 8
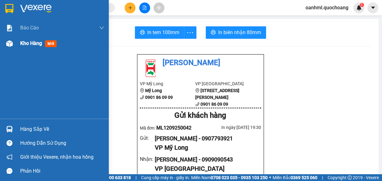
click at [26, 43] on span "Kho hàng" at bounding box center [31, 43] width 22 height 6
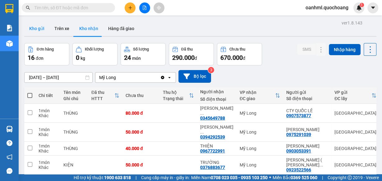
click at [36, 30] on button "Kho gửi" at bounding box center [36, 28] width 25 height 15
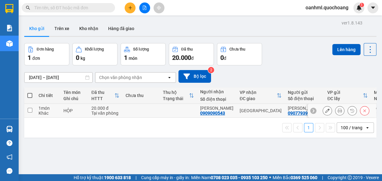
click at [139, 116] on td at bounding box center [140, 111] width 37 height 14
checkbox input "true"
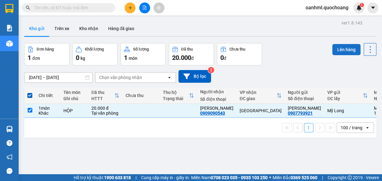
click at [348, 47] on button "Lên hàng" at bounding box center [346, 49] width 28 height 11
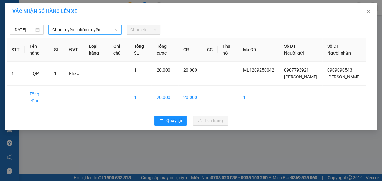
click at [73, 29] on span "Chọn tuyến - nhóm tuyến" at bounding box center [85, 29] width 66 height 9
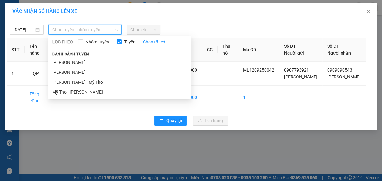
click at [62, 64] on li "[PERSON_NAME]" at bounding box center [119, 62] width 143 height 10
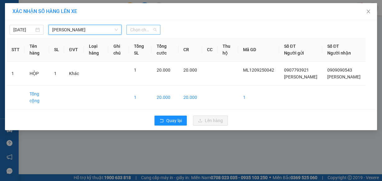
click at [128, 29] on div "Chọn chuyến" at bounding box center [143, 30] width 34 height 10
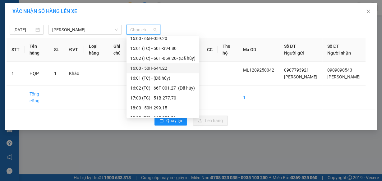
scroll to position [318, 0]
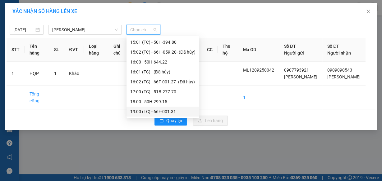
click at [159, 111] on div "19:00 (TC) - 66F-001.31" at bounding box center [162, 111] width 65 height 7
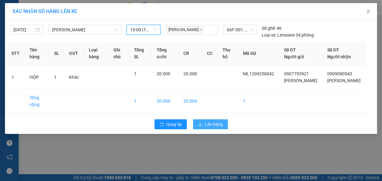
click at [214, 128] on span "Lên hàng" at bounding box center [214, 124] width 18 height 7
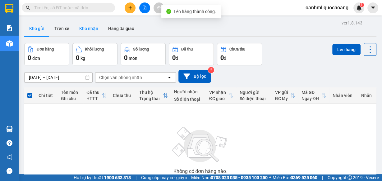
click at [92, 28] on button "Kho nhận" at bounding box center [88, 28] width 29 height 15
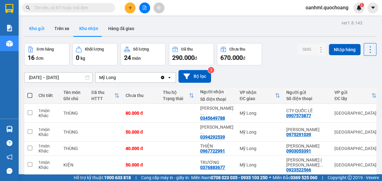
click at [35, 28] on button "Kho gửi" at bounding box center [36, 28] width 25 height 15
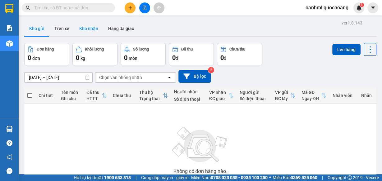
click at [90, 31] on button "Kho nhận" at bounding box center [88, 28] width 29 height 15
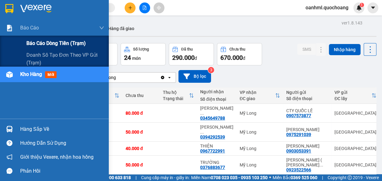
click at [30, 43] on span "Báo cáo dòng tiền (trạm)" at bounding box center [55, 43] width 59 height 8
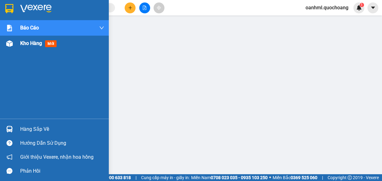
click at [36, 47] on div "Kho hàng mới" at bounding box center [39, 43] width 39 height 8
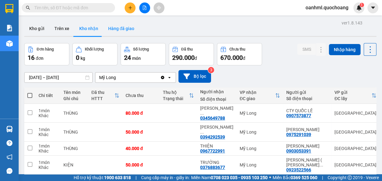
drag, startPoint x: 136, startPoint y: 24, endPoint x: 114, endPoint y: 36, distance: 25.1
click at [136, 24] on button "Hàng đã giao" at bounding box center [121, 28] width 36 height 15
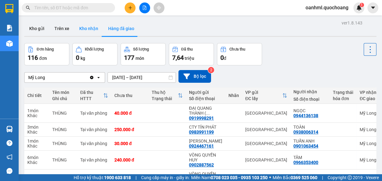
click at [83, 30] on button "Kho nhận" at bounding box center [88, 28] width 29 height 15
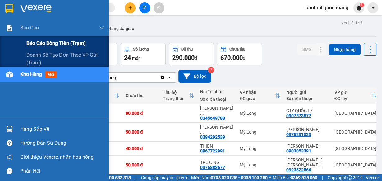
click at [47, 43] on span "Báo cáo dòng tiền (trạm)" at bounding box center [55, 43] width 59 height 8
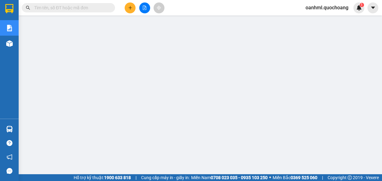
click at [329, 7] on span "oanhml.quochoang" at bounding box center [326, 8] width 53 height 8
click at [324, 20] on span "Đăng xuất" at bounding box center [329, 19] width 40 height 7
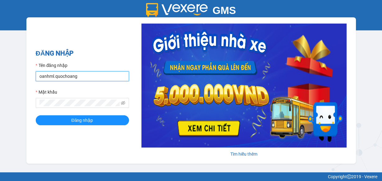
click at [79, 74] on input "oanhml.quochoang" at bounding box center [82, 76] width 93 height 10
type input "o"
